Goal: Transaction & Acquisition: Download file/media

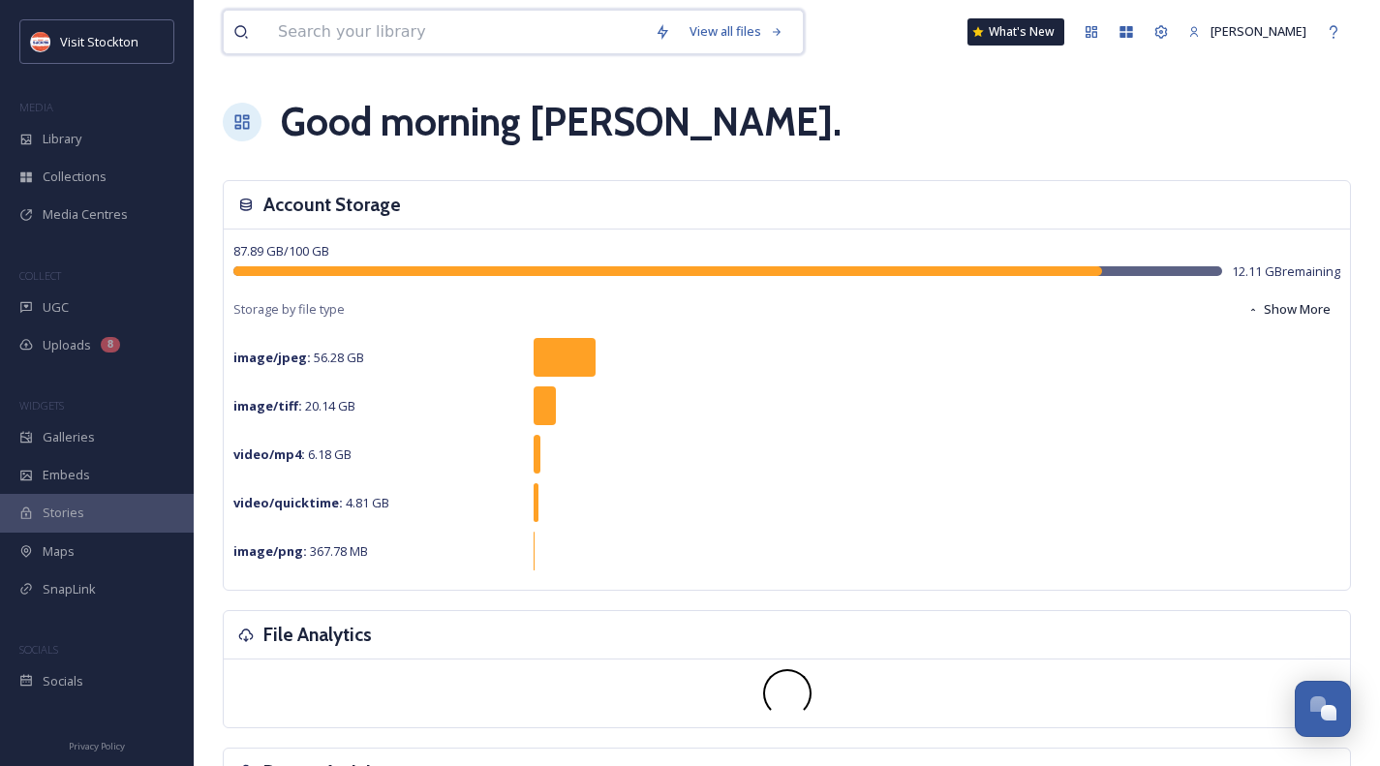
click at [354, 30] on input at bounding box center [456, 32] width 377 height 43
type input "drone"
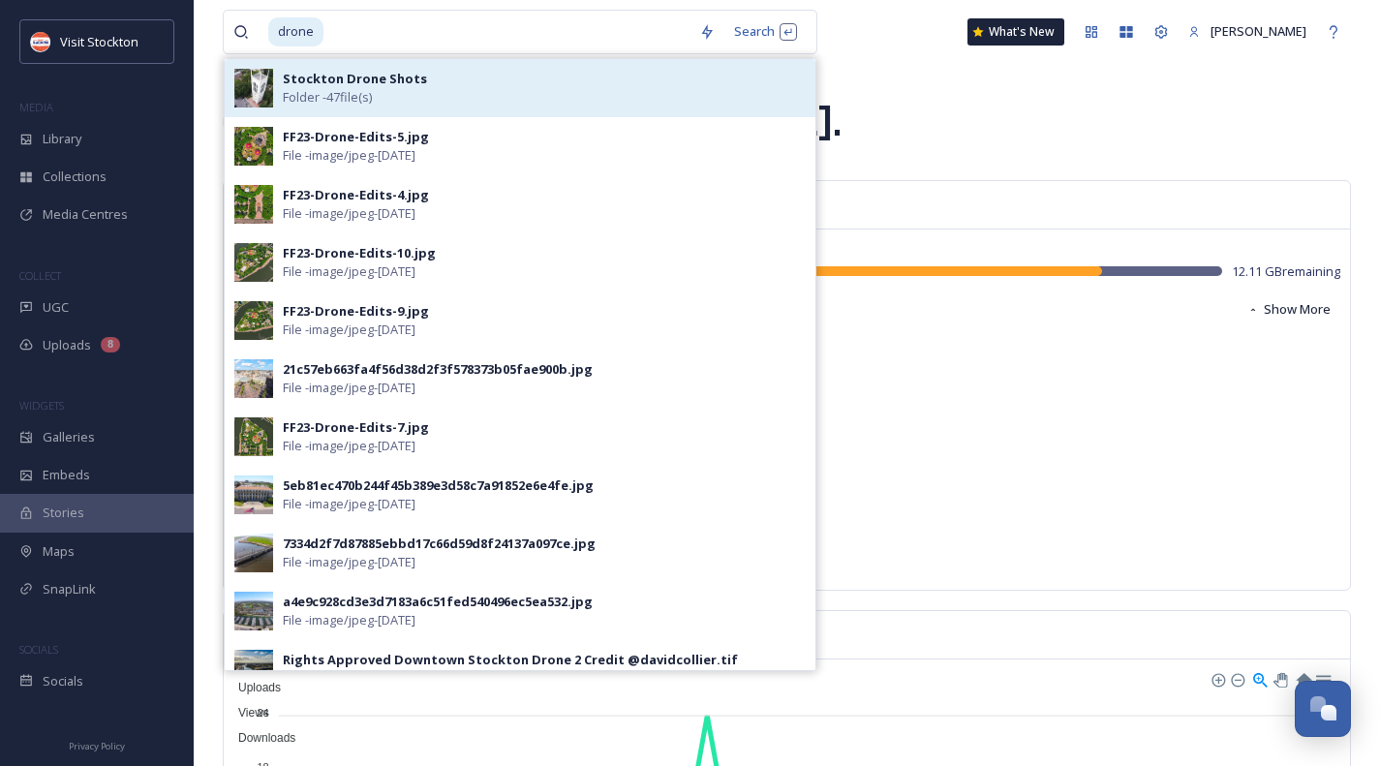
click at [408, 89] on div "Stockton Drone Shots Folder - 47 file(s)" at bounding box center [544, 88] width 523 height 37
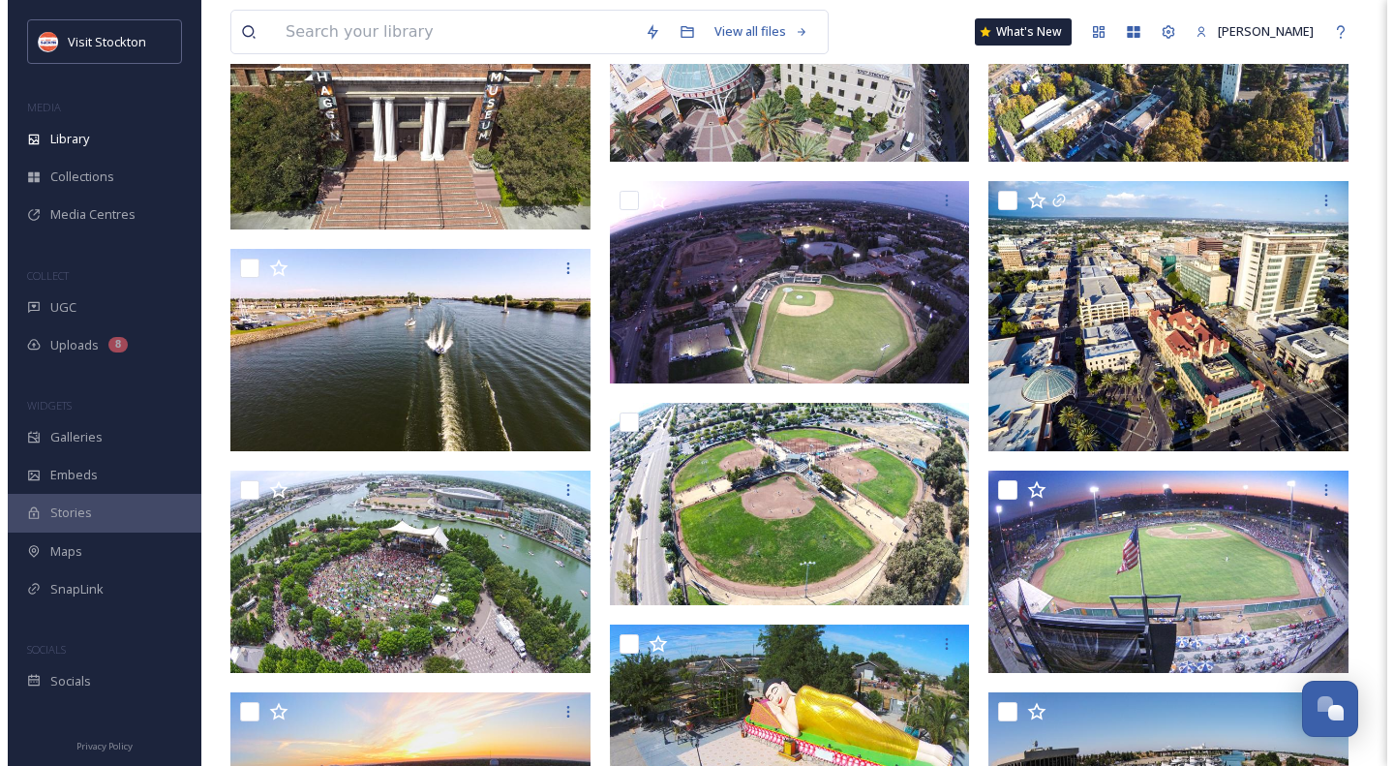
scroll to position [1233, 0]
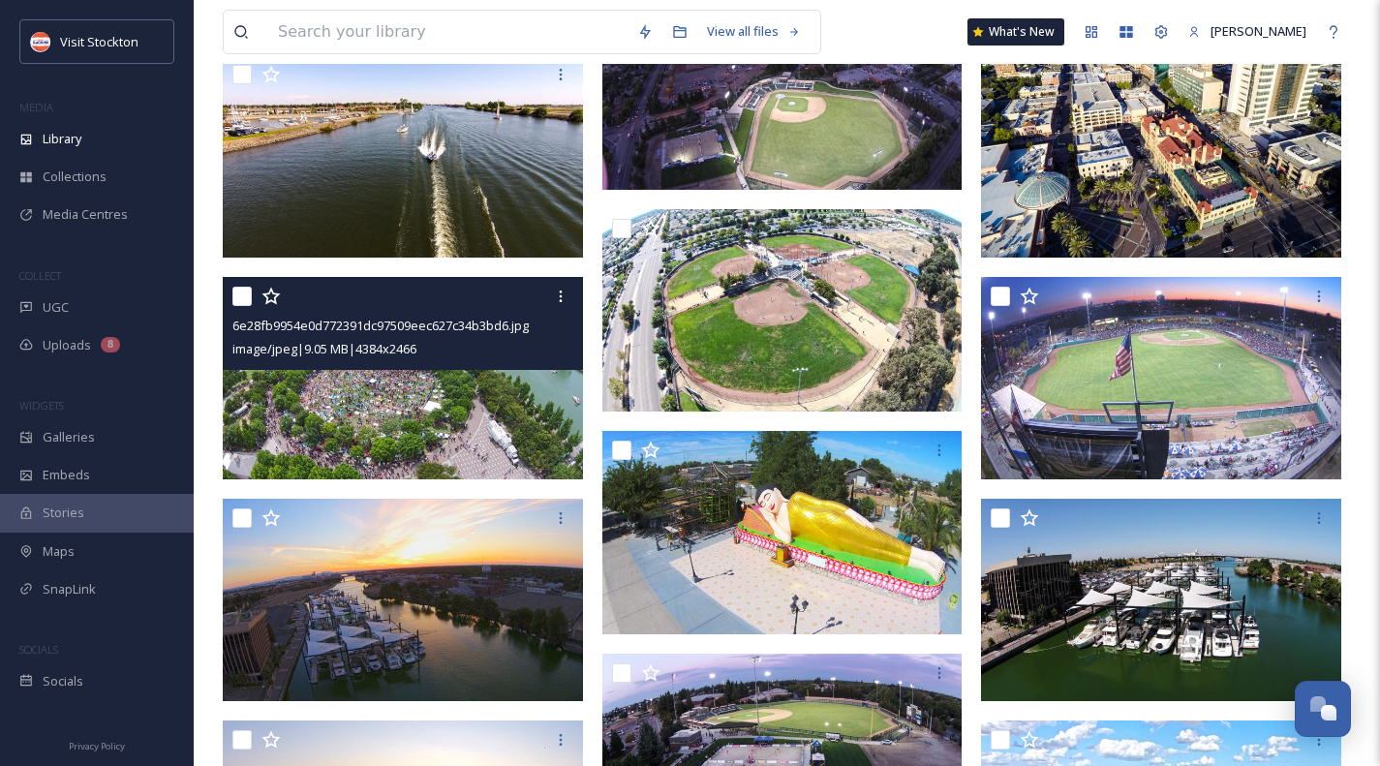
click at [472, 406] on img at bounding box center [403, 378] width 360 height 202
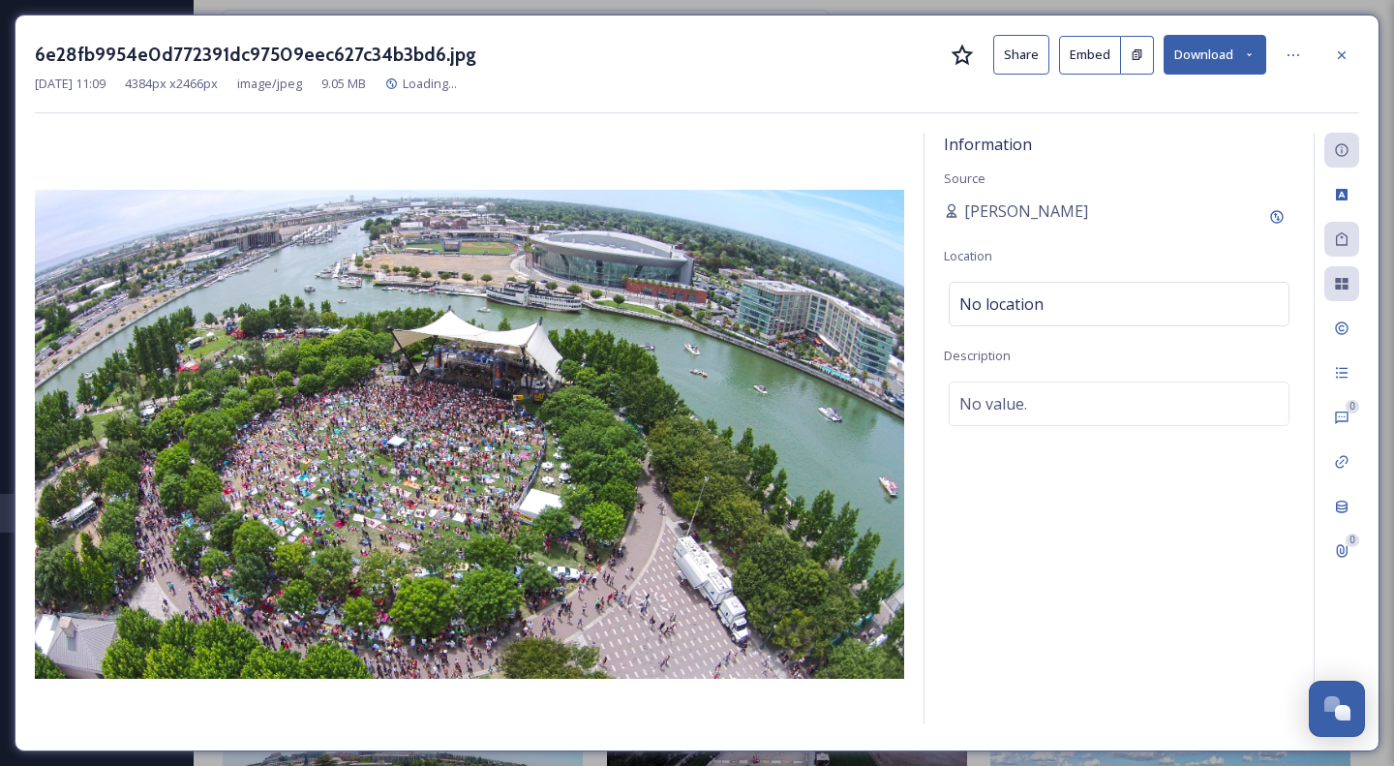
click at [1247, 57] on icon at bounding box center [1249, 54] width 13 height 13
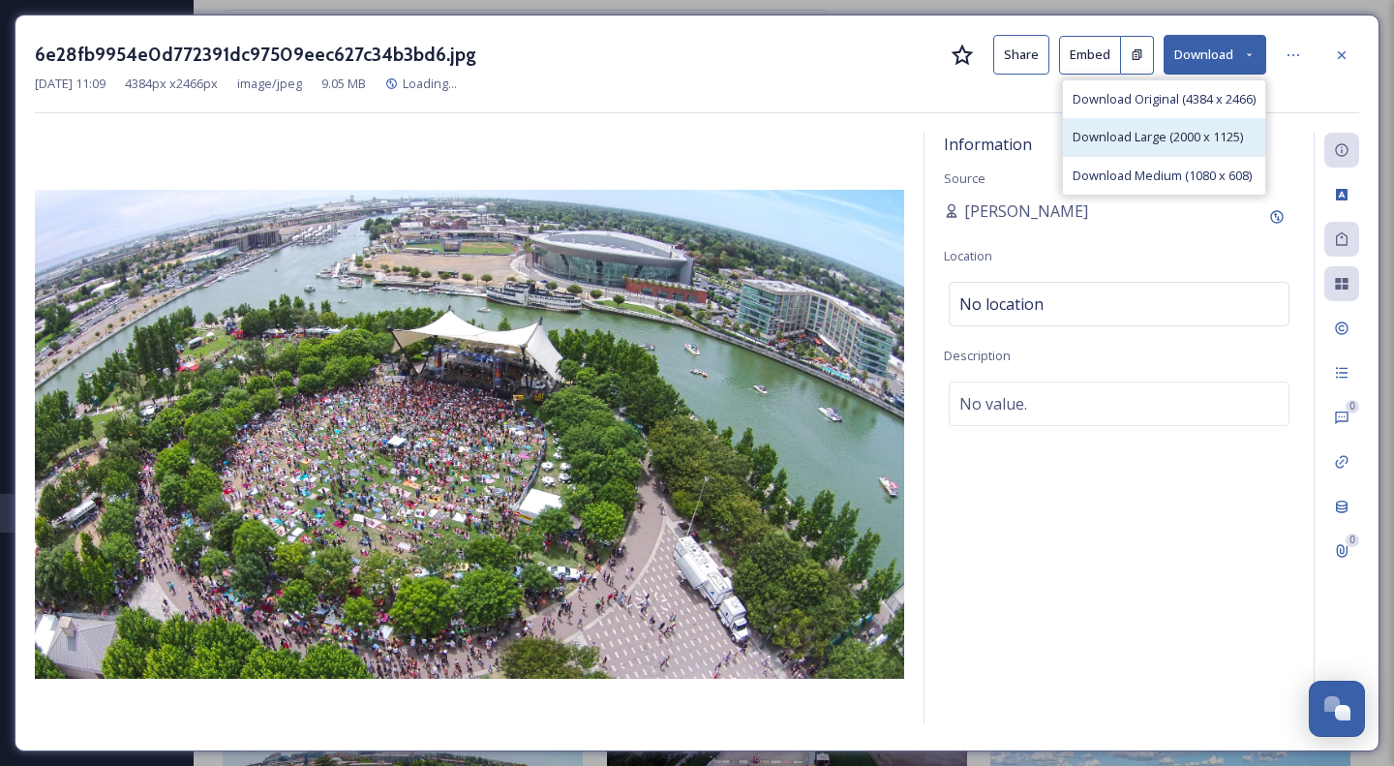
click at [1163, 137] on span "Download Large (2000 x 1125)" at bounding box center [1158, 137] width 170 height 18
